Goal: Information Seeking & Learning: Learn about a topic

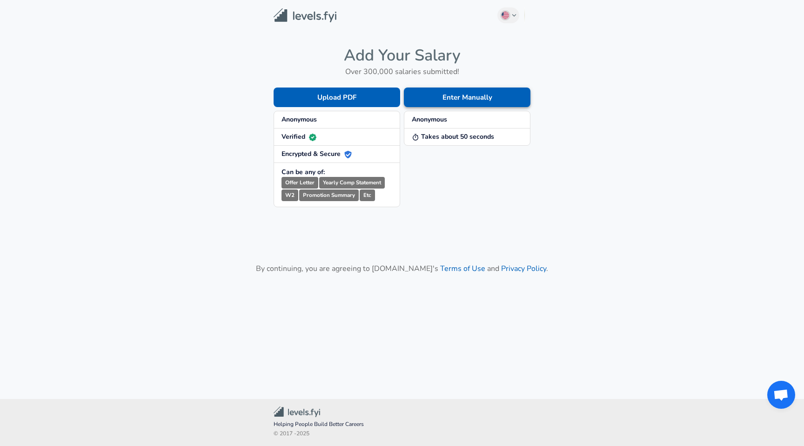
click at [421, 105] on button "Enter Manually" at bounding box center [467, 97] width 127 height 20
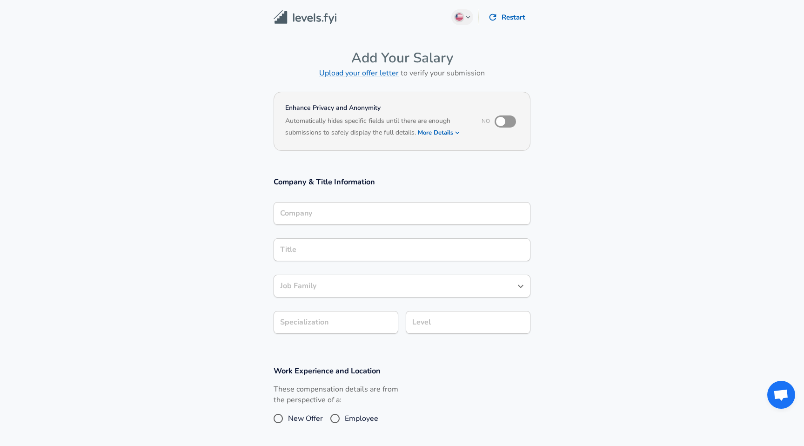
click at [494, 21] on icon "button" at bounding box center [493, 17] width 10 height 10
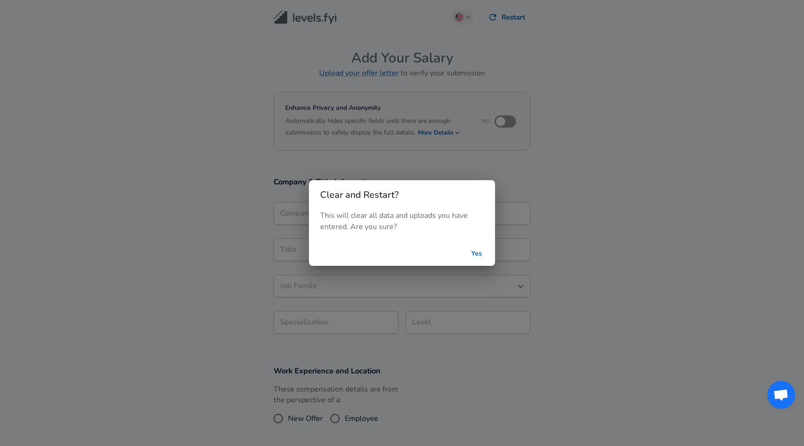
click at [480, 254] on button "Yes" at bounding box center [477, 253] width 30 height 17
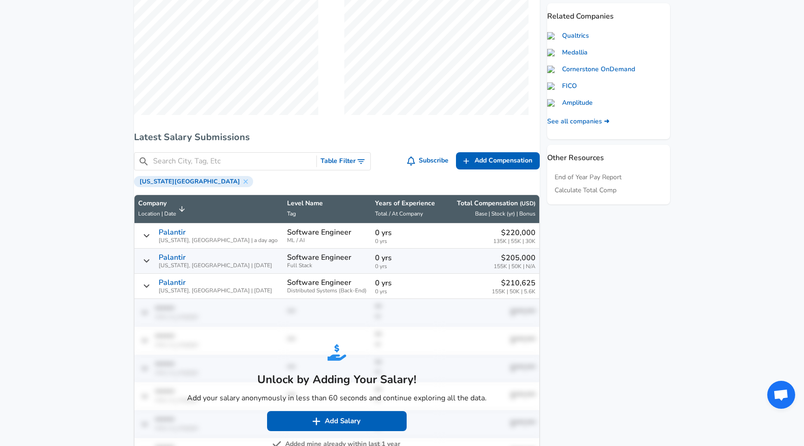
scroll to position [385, 0]
